Goal: Ask a question

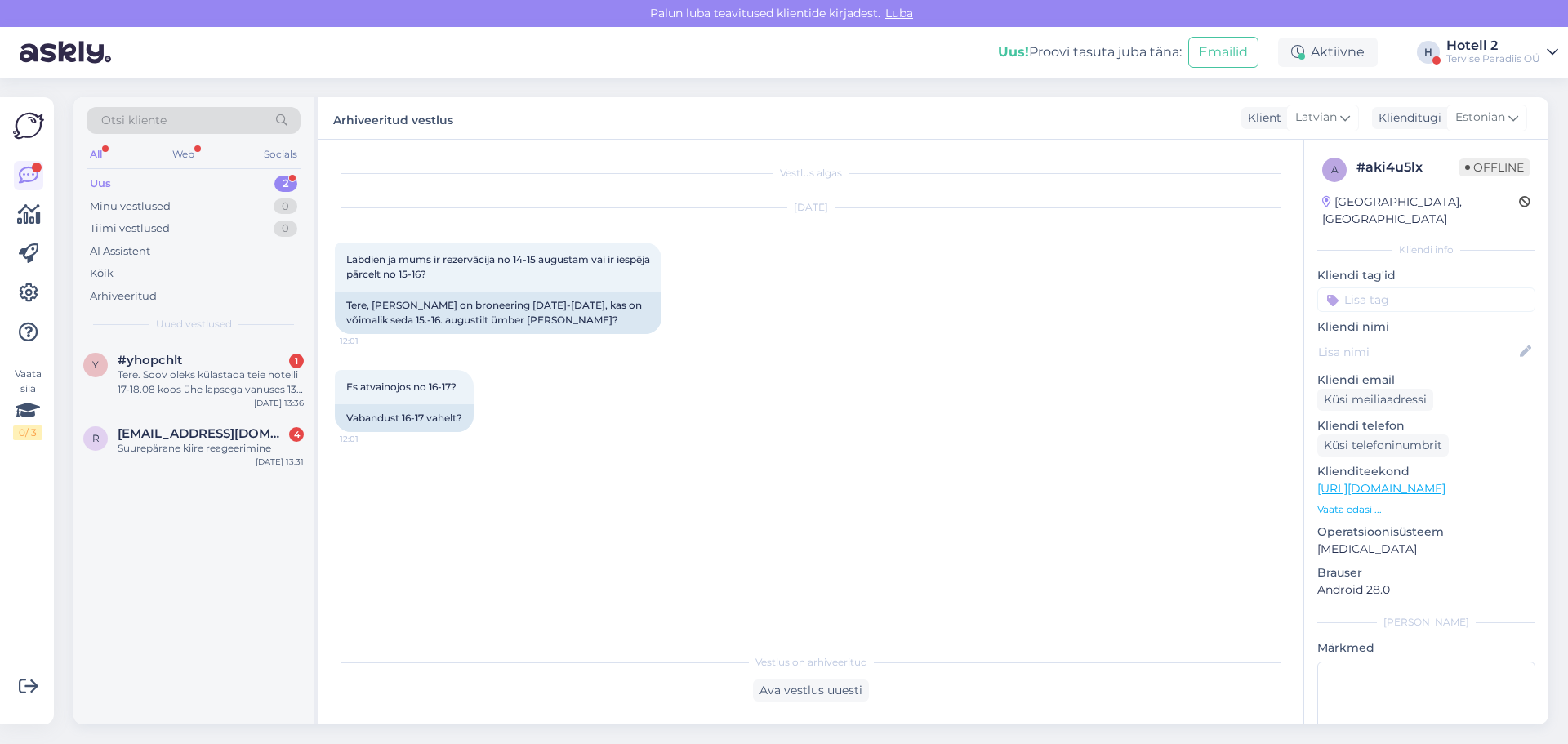
click at [234, 445] on div "Suurepärane kiire reageerimine" at bounding box center [211, 448] width 186 height 14
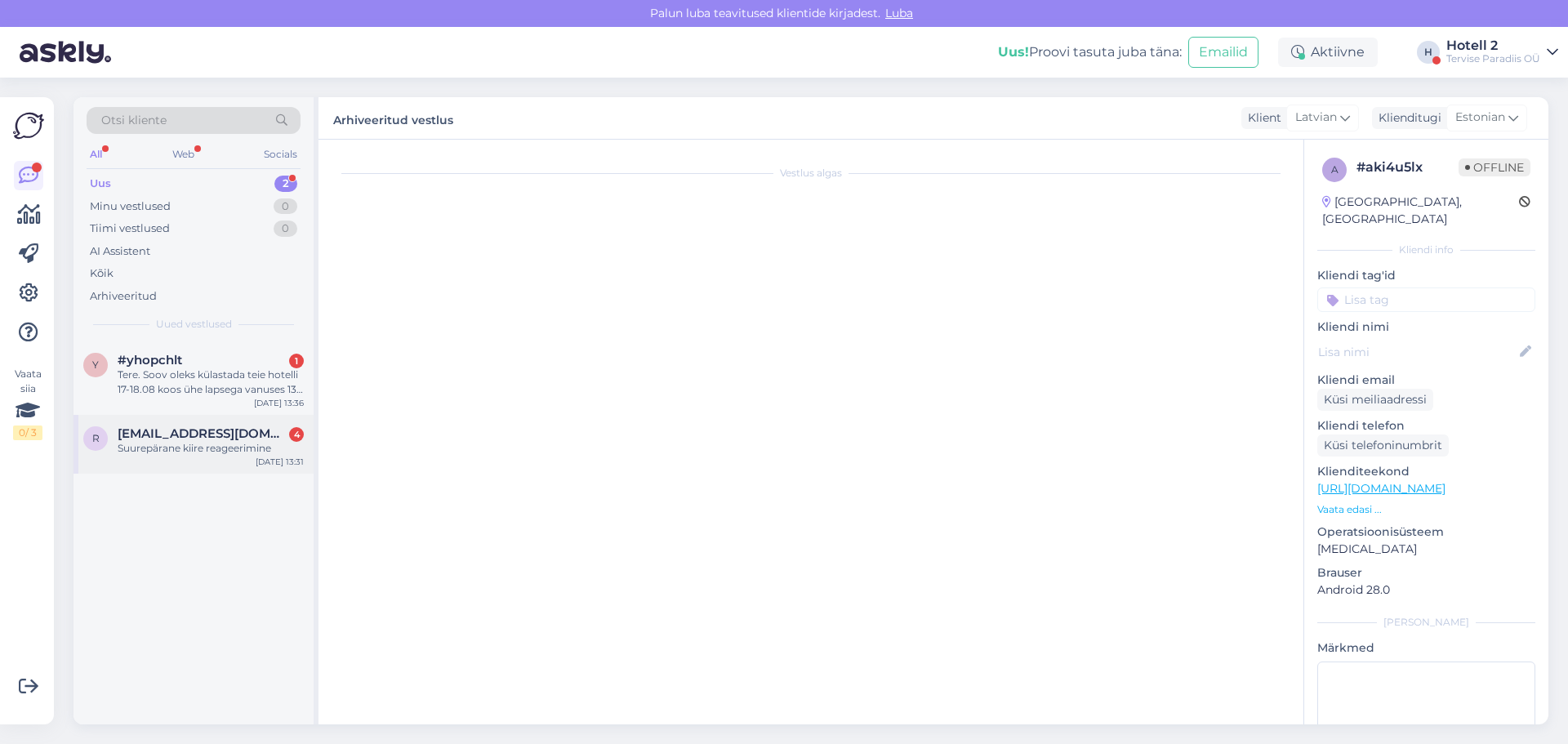
click at [224, 449] on div "Suurepärane kiire reageerimine" at bounding box center [211, 448] width 186 height 14
click at [225, 388] on div "Tere. Soov oleks külastada teie hotelli 17-18.08 koos ühe lapsega vanuses 13 a.…" at bounding box center [211, 382] width 186 height 30
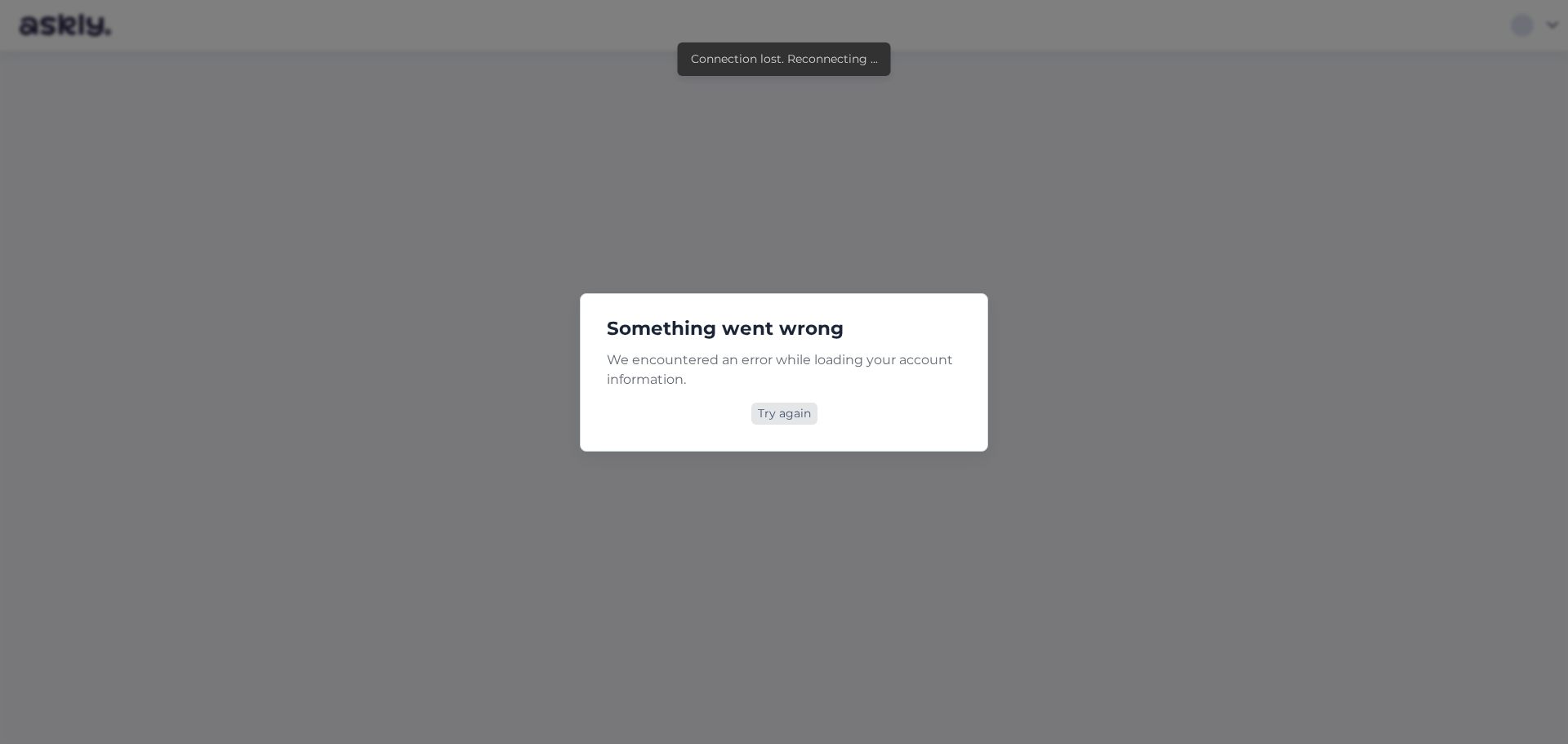
click at [773, 413] on div "Try again" at bounding box center [784, 413] width 66 height 22
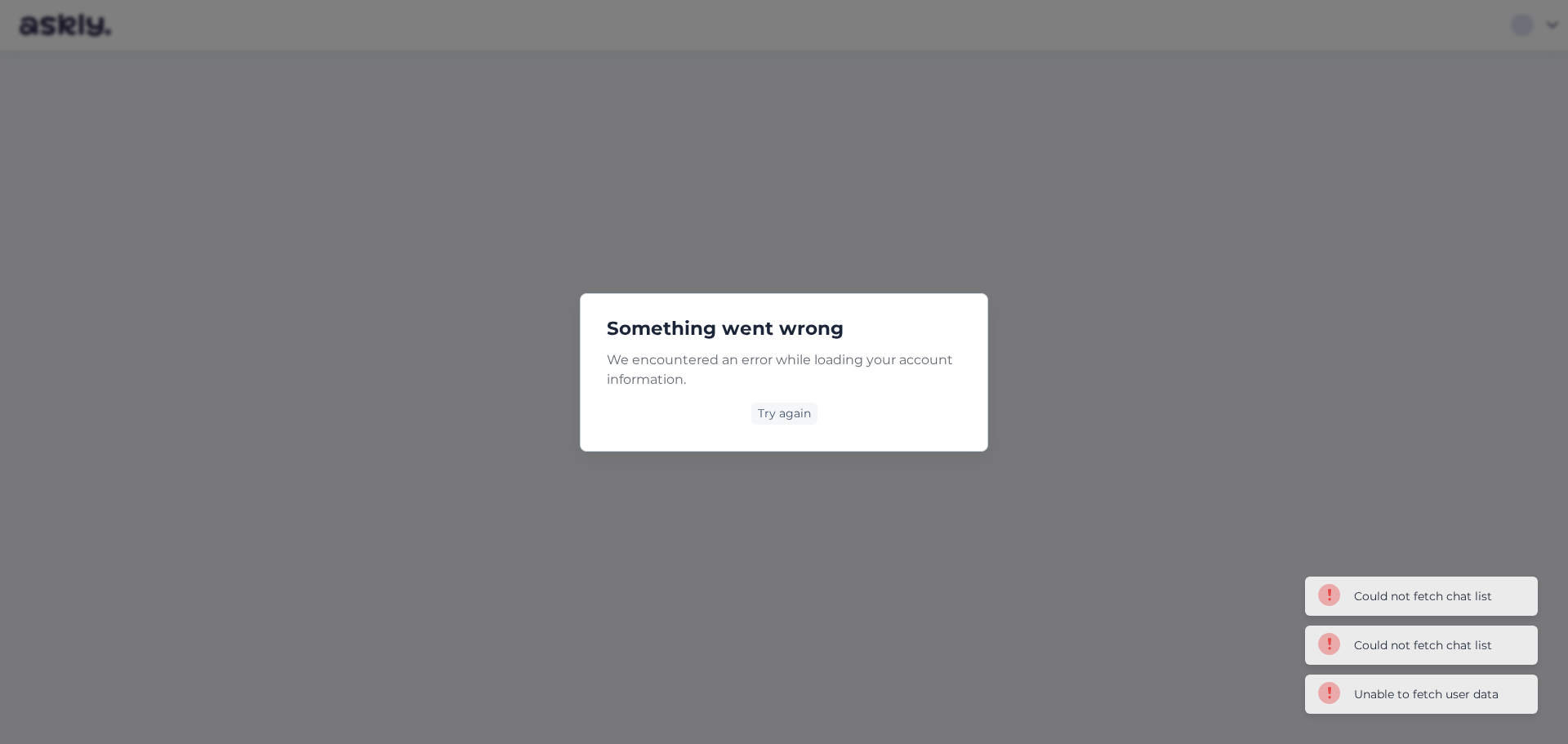
click at [773, 412] on div "Try again" at bounding box center [784, 413] width 66 height 22
